Goal: Navigation & Orientation: Find specific page/section

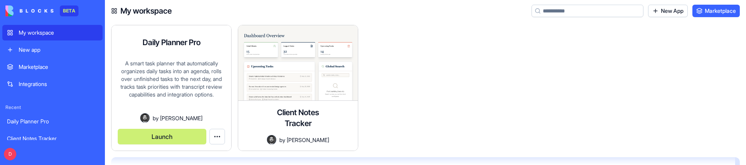
click at [171, 137] on button "Launch" at bounding box center [162, 137] width 89 height 16
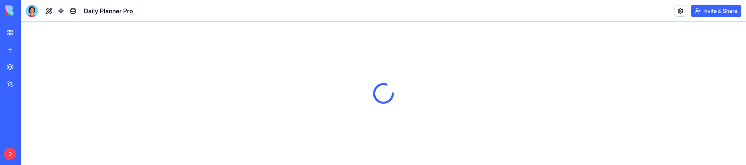
click at [376, 11] on header "Daily Planner Pro Invite & Share" at bounding box center [383, 11] width 725 height 22
click at [29, 34] on div "My workspace" at bounding box center [24, 33] width 10 height 8
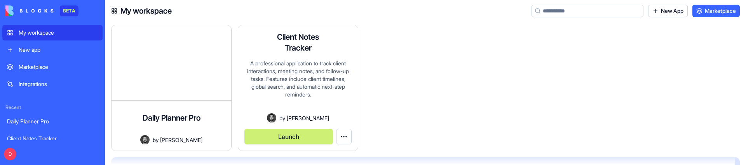
click at [290, 135] on button "Launch" at bounding box center [289, 137] width 89 height 16
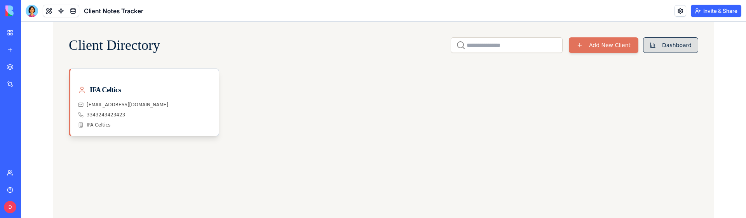
click at [678, 47] on button "Dashboard" at bounding box center [670, 45] width 55 height 16
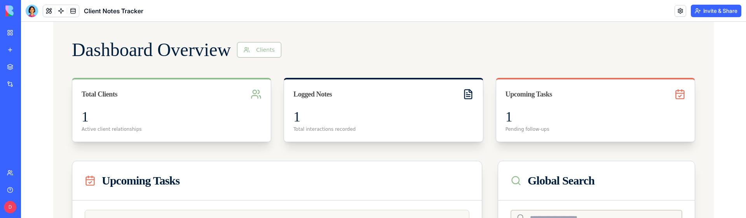
click at [25, 30] on div "My workspace" at bounding box center [24, 33] width 10 height 8
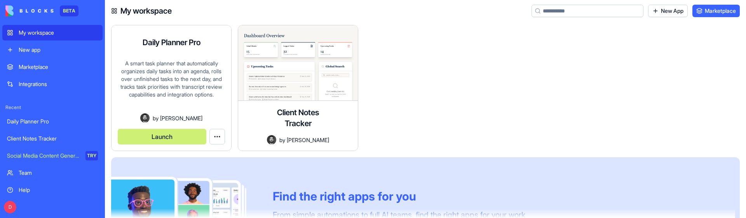
click at [178, 136] on button "Launch" at bounding box center [162, 137] width 89 height 16
